Goal: Use online tool/utility: Utilize a website feature to perform a specific function

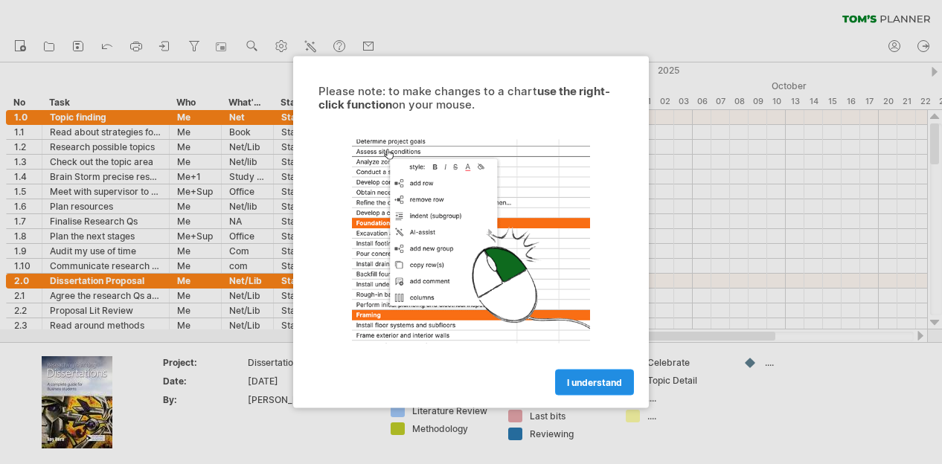
click at [580, 377] on span "I understand" at bounding box center [594, 382] width 55 height 11
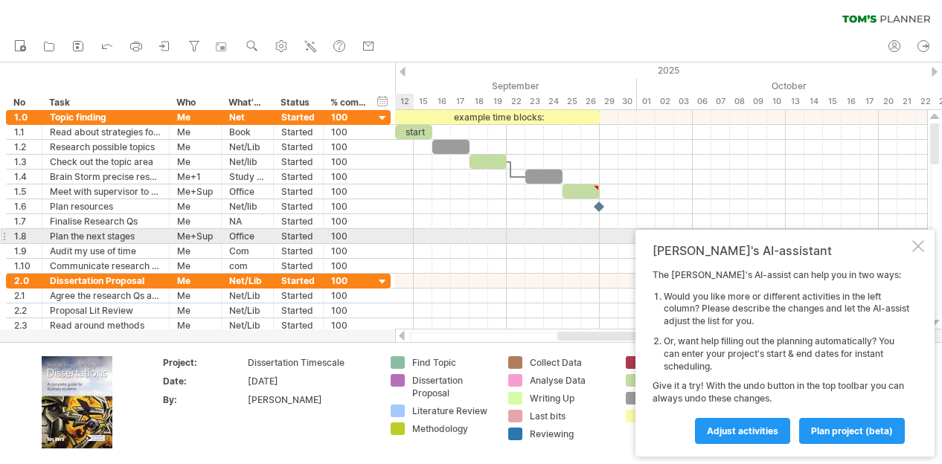
click at [919, 242] on div at bounding box center [918, 246] width 12 height 12
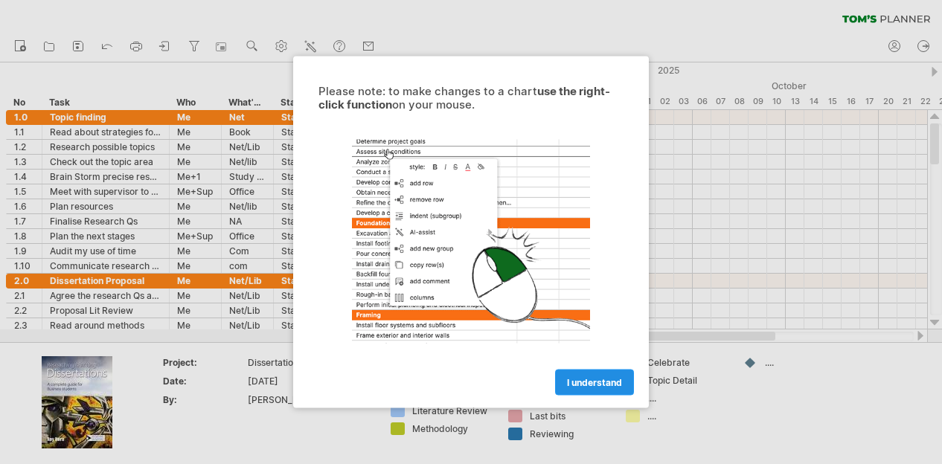
click at [592, 387] on span "I understand" at bounding box center [594, 382] width 55 height 11
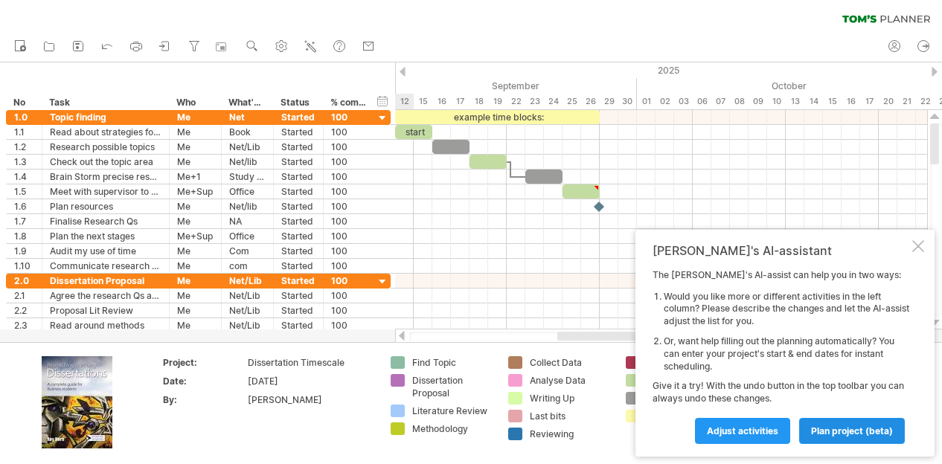
click at [837, 428] on span "plan project (beta)" at bounding box center [852, 430] width 82 height 11
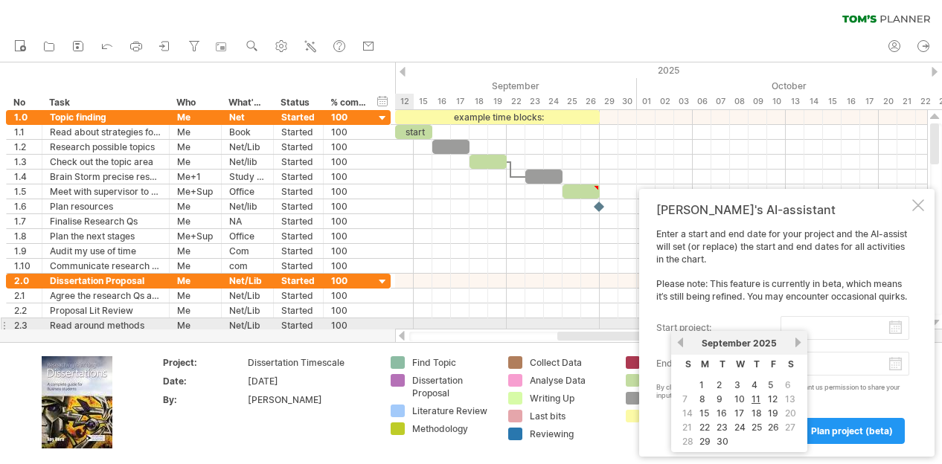
click at [900, 322] on input "start project:" at bounding box center [844, 328] width 129 height 24
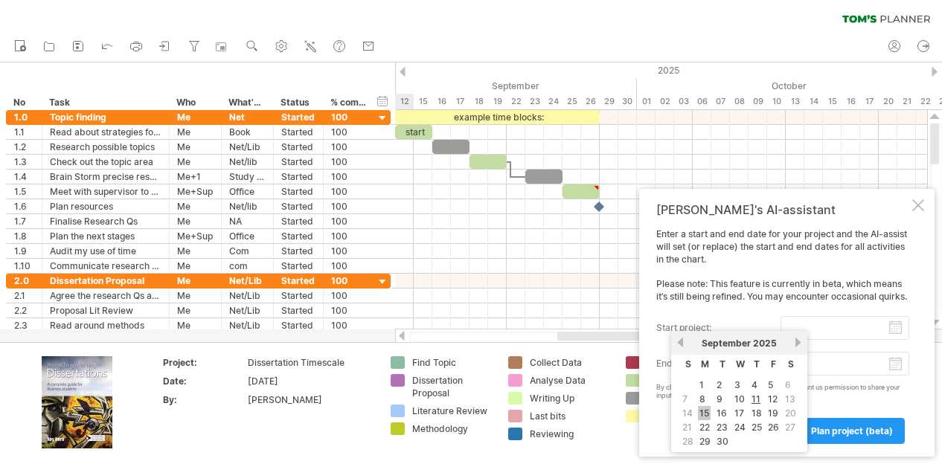
click at [708, 407] on link "15" at bounding box center [704, 413] width 13 height 14
type input "********"
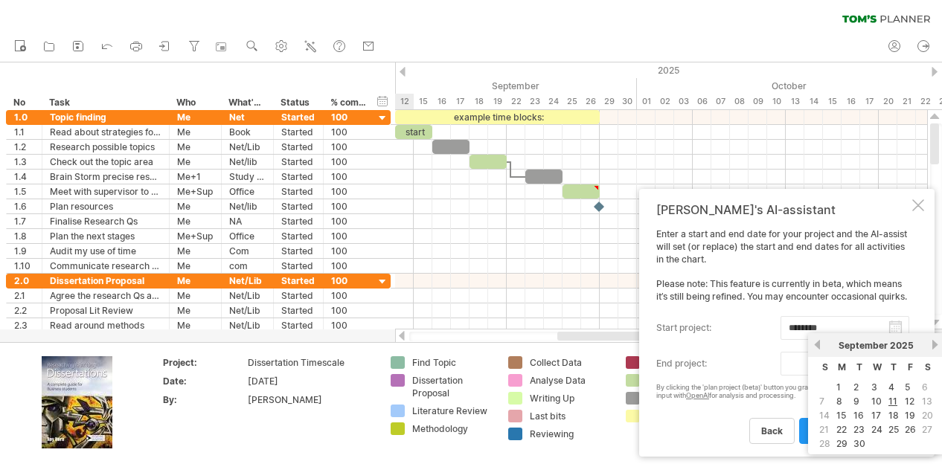
click at [892, 367] on body "progress(100%) Trying to reach [DOMAIN_NAME] Connected again... 0% clear filter…" at bounding box center [471, 233] width 942 height 467
click at [928, 347] on div "[DATE]" at bounding box center [876, 345] width 108 height 11
click at [933, 346] on link "next" at bounding box center [934, 344] width 11 height 11
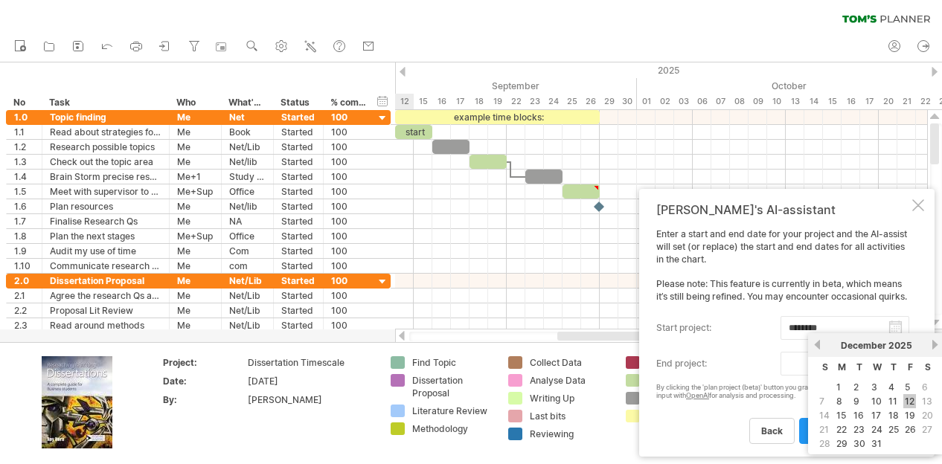
click at [915, 394] on link "12" at bounding box center [909, 401] width 13 height 14
type input "********"
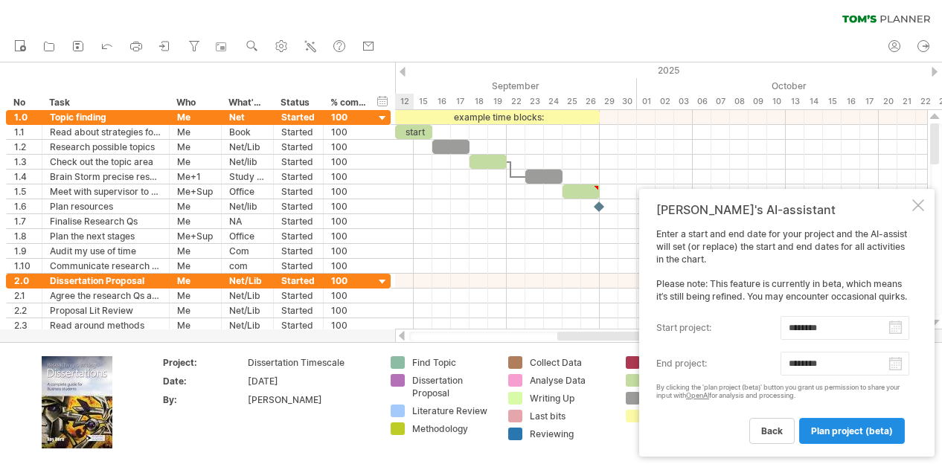
click at [863, 429] on span "plan project (beta)" at bounding box center [852, 430] width 82 height 11
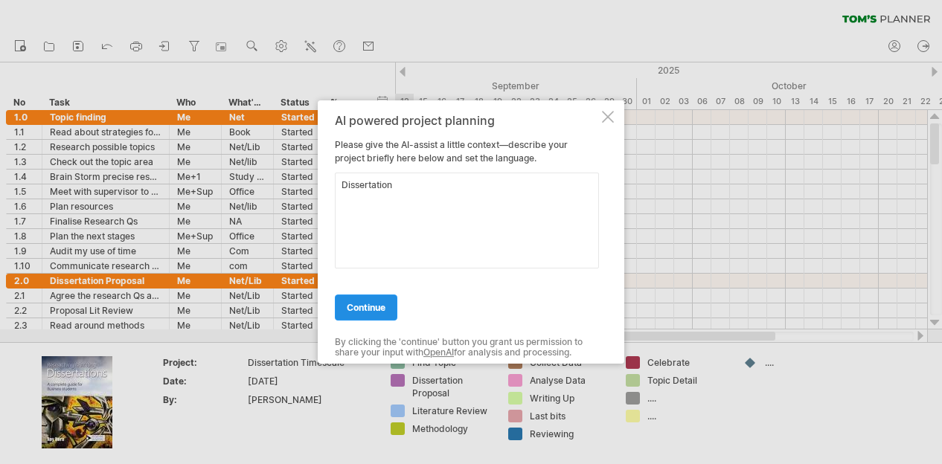
type textarea "Dissertation"
click at [356, 312] on span "continue" at bounding box center [366, 307] width 39 height 11
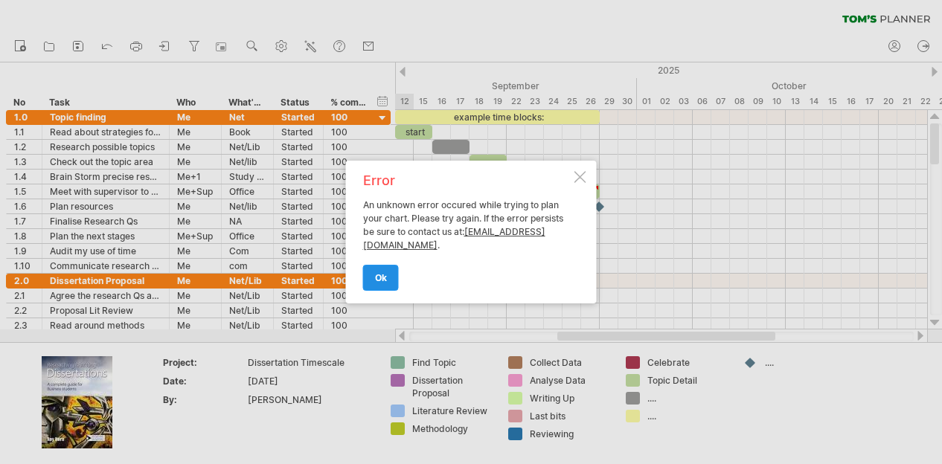
click at [376, 280] on span "ok" at bounding box center [381, 277] width 12 height 11
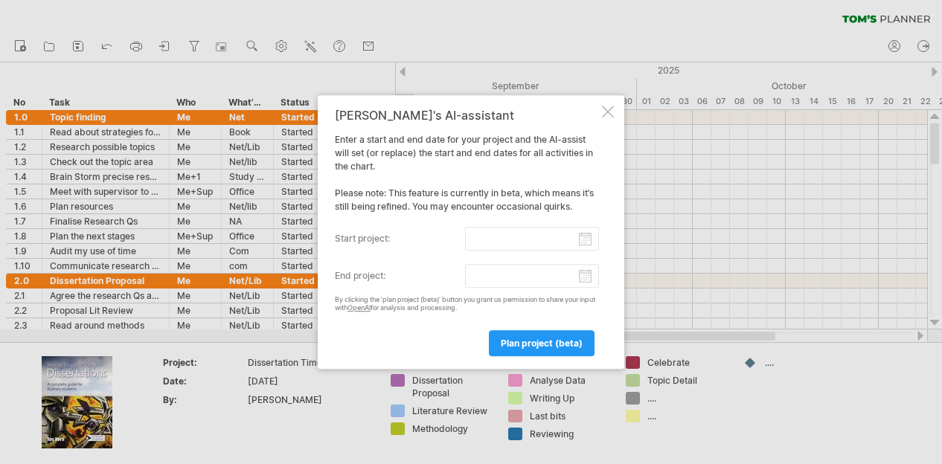
click at [605, 111] on div at bounding box center [608, 112] width 12 height 12
